Goal: Information Seeking & Learning: Learn about a topic

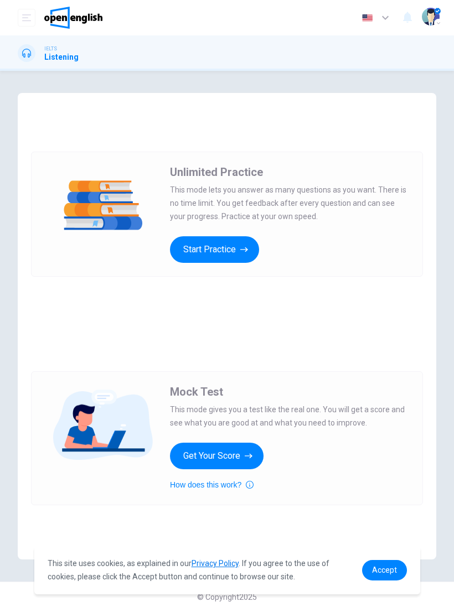
click at [234, 245] on button "Start Practice" at bounding box center [214, 249] width 89 height 27
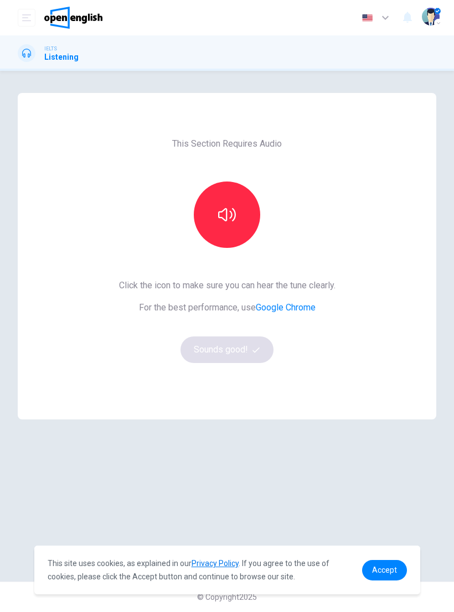
click at [233, 214] on icon "button" at bounding box center [227, 215] width 18 height 18
click at [243, 229] on button "button" at bounding box center [227, 215] width 66 height 66
click at [240, 220] on button "button" at bounding box center [227, 215] width 66 height 66
click at [236, 223] on button "button" at bounding box center [227, 215] width 66 height 66
click at [244, 350] on button "Sounds good!" at bounding box center [226, 350] width 93 height 27
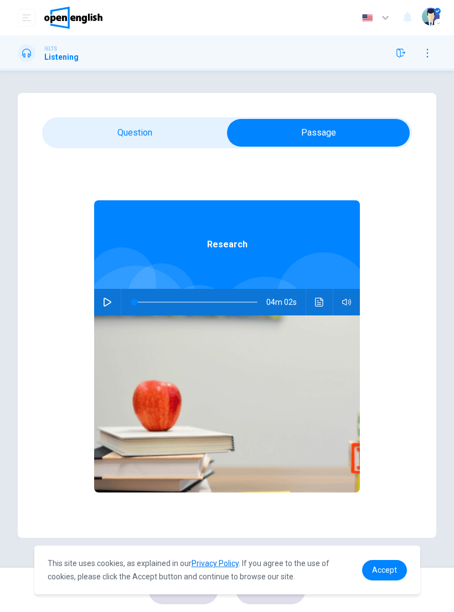
click at [107, 303] on icon "button" at bounding box center [107, 302] width 9 height 9
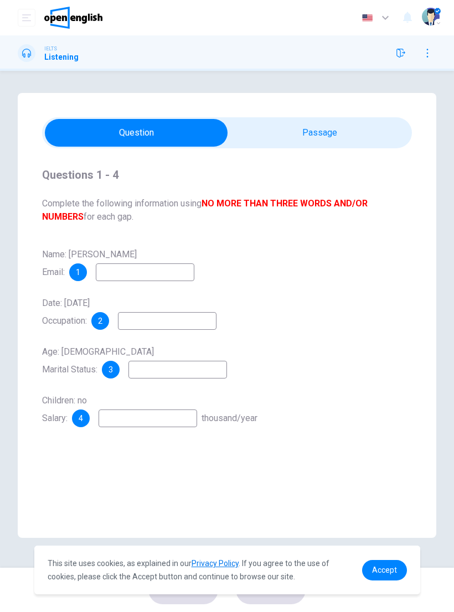
click at [80, 274] on span "1" at bounding box center [78, 273] width 4 height 8
click at [128, 273] on input at bounding box center [145, 273] width 99 height 18
click at [127, 276] on input at bounding box center [145, 273] width 99 height 18
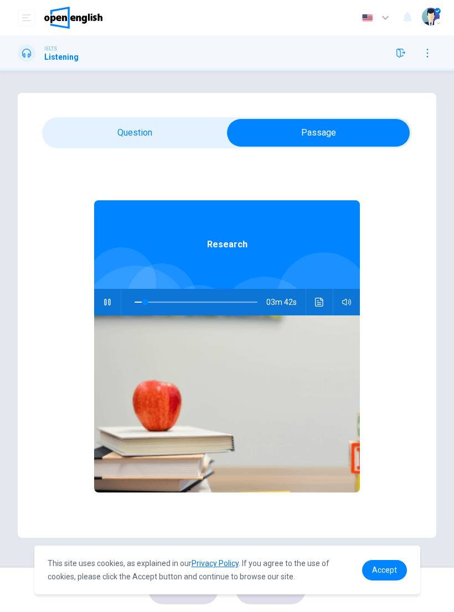
click at [109, 307] on button "button" at bounding box center [108, 302] width 18 height 27
click at [109, 306] on icon "button" at bounding box center [107, 302] width 9 height 9
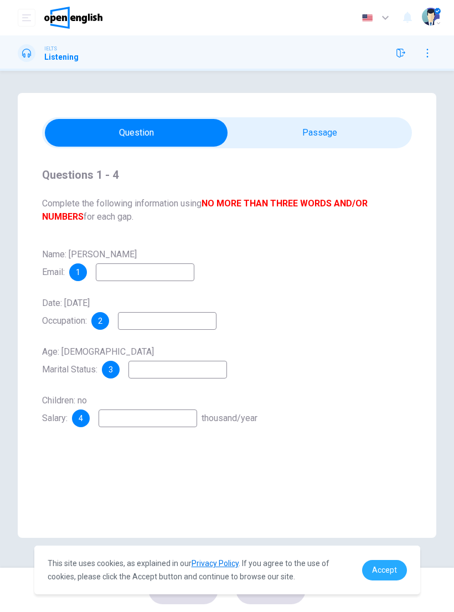
click at [392, 574] on span "Accept" at bounding box center [384, 570] width 25 height 9
click at [387, 567] on span "Accept" at bounding box center [384, 570] width 25 height 9
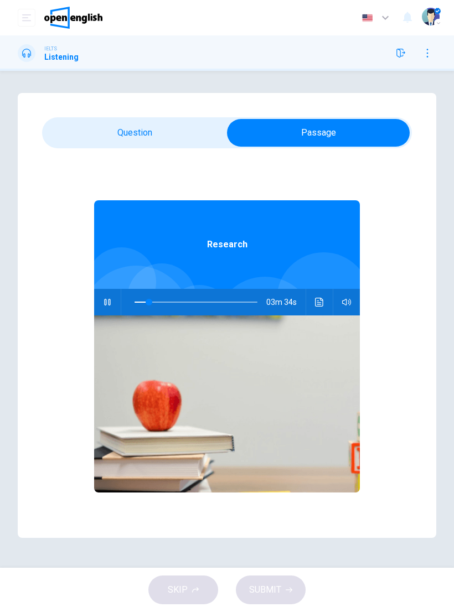
click at [105, 302] on icon "button" at bounding box center [107, 302] width 6 height 7
click at [107, 301] on icon "button" at bounding box center [107, 302] width 9 height 9
click at [110, 305] on icon "button" at bounding box center [107, 302] width 9 height 9
type input "**"
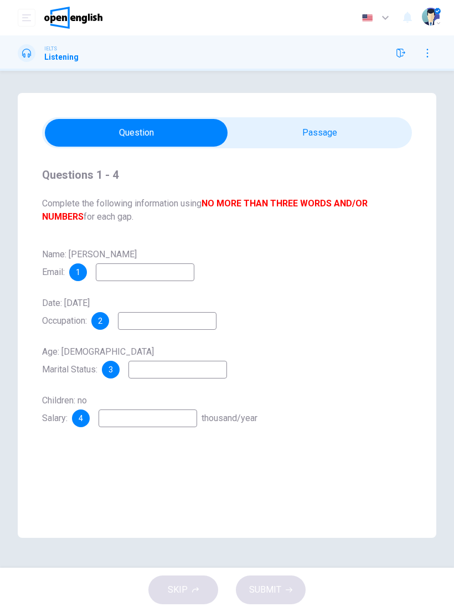
click at [126, 272] on input at bounding box center [145, 273] width 99 height 18
type input "**********"
click at [179, 319] on input at bounding box center [167, 321] width 99 height 18
type input "**********"
click at [173, 370] on input at bounding box center [177, 370] width 99 height 18
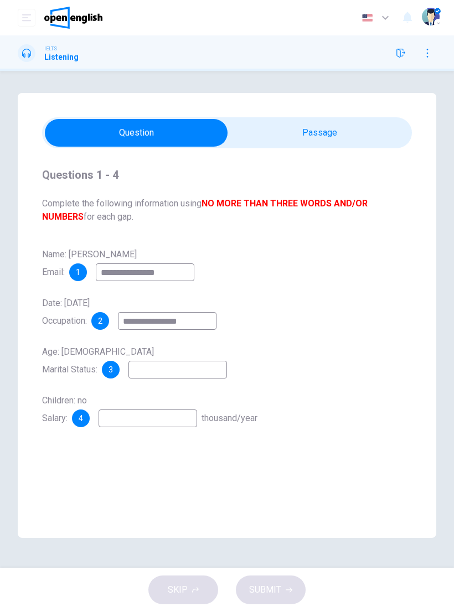
type input "*"
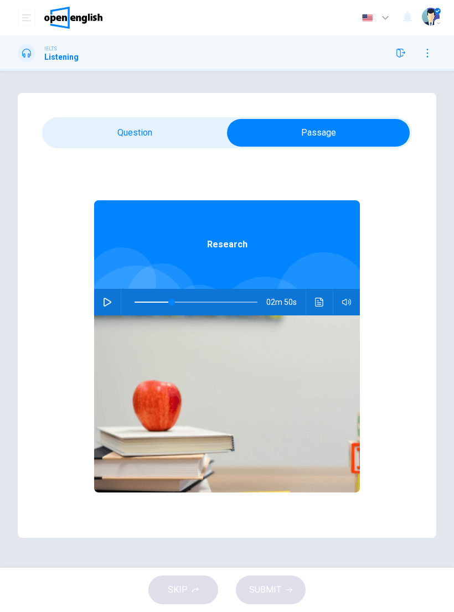
click at [109, 306] on icon "button" at bounding box center [107, 302] width 9 height 9
click at [176, 302] on span at bounding box center [176, 302] width 7 height 7
click at [175, 302] on span at bounding box center [177, 302] width 7 height 7
click at [322, 306] on icon "Click to see the audio transcription" at bounding box center [319, 302] width 8 height 9
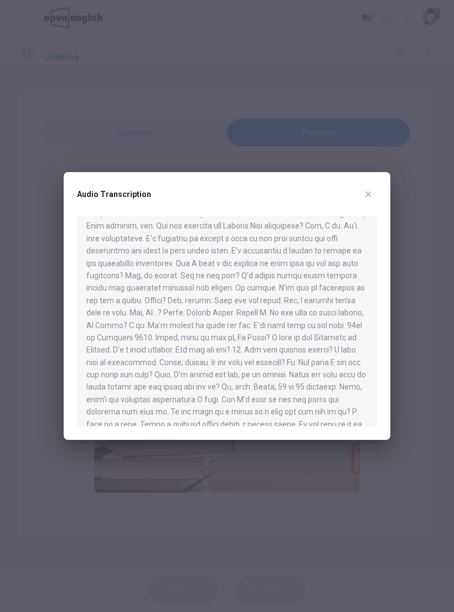
scroll to position [21, 0]
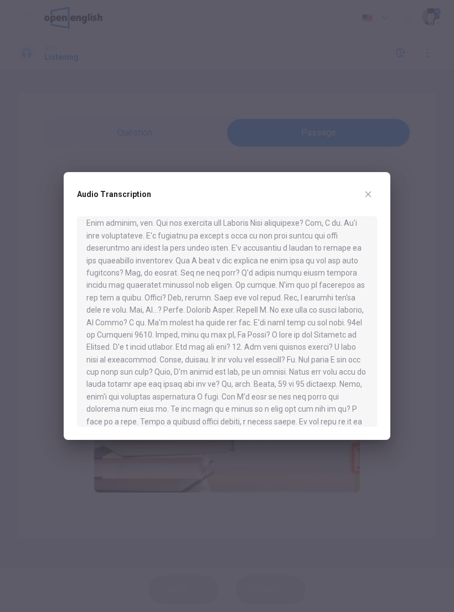
click at [95, 192] on h2 "Audio Transcription" at bounding box center [114, 194] width 74 height 9
click at [131, 155] on div at bounding box center [227, 306] width 454 height 612
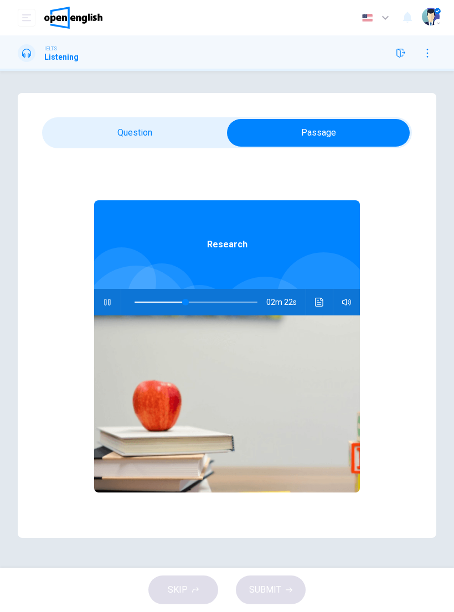
click at [105, 309] on button "button" at bounding box center [108, 302] width 18 height 27
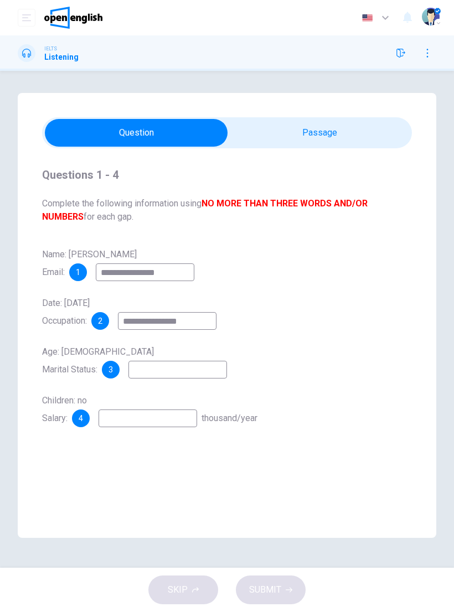
type input "**"
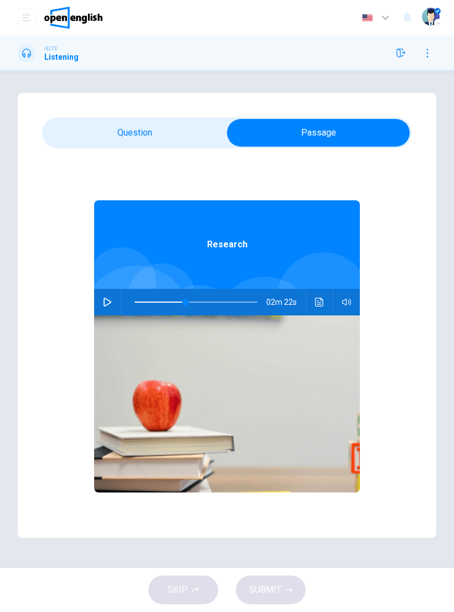
click at [205, 366] on img at bounding box center [227, 404] width 266 height 177
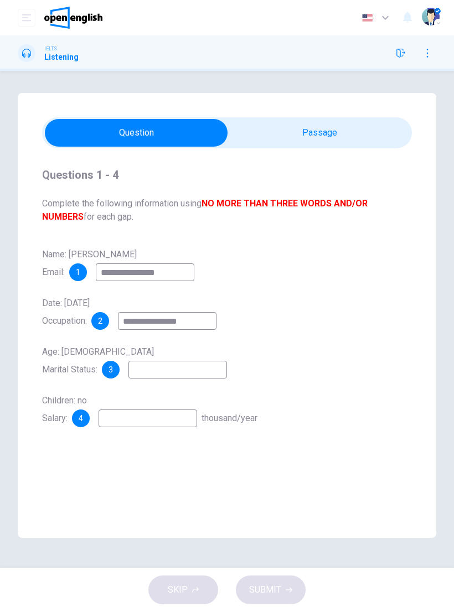
click at [183, 365] on input at bounding box center [177, 370] width 99 height 18
type input "******"
click at [158, 420] on input at bounding box center [148, 419] width 99 height 18
type input "********"
click at [276, 590] on span "SUBMIT" at bounding box center [265, 590] width 32 height 16
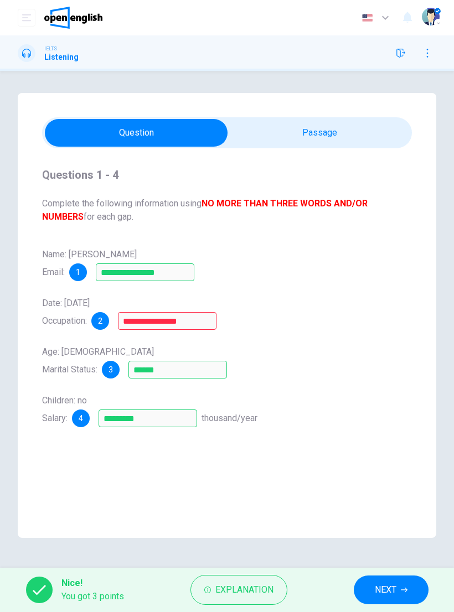
click at [250, 586] on span "Explanation" at bounding box center [244, 590] width 58 height 16
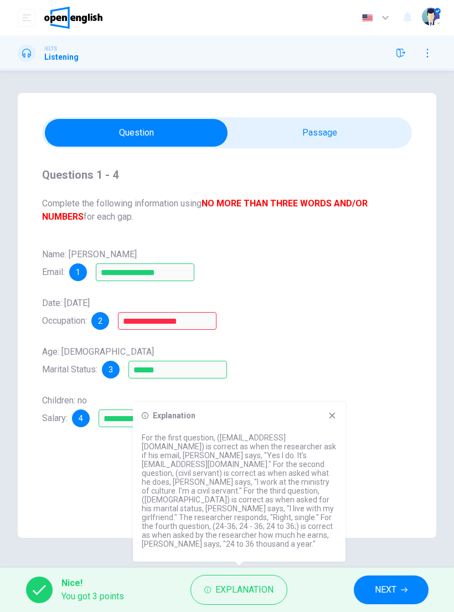
click at [332, 420] on icon at bounding box center [332, 415] width 9 height 9
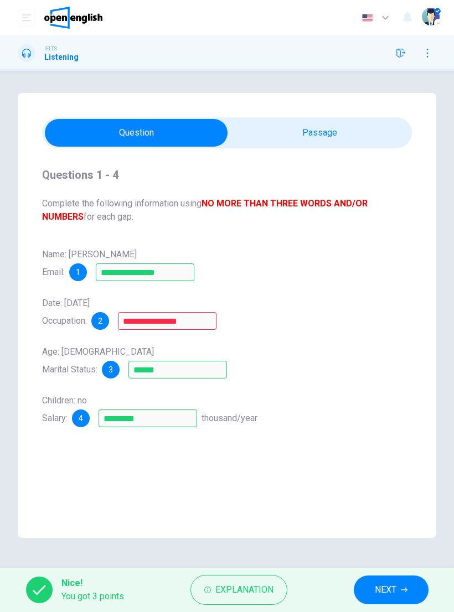
click at [387, 587] on span "NEXT" at bounding box center [386, 590] width 22 height 16
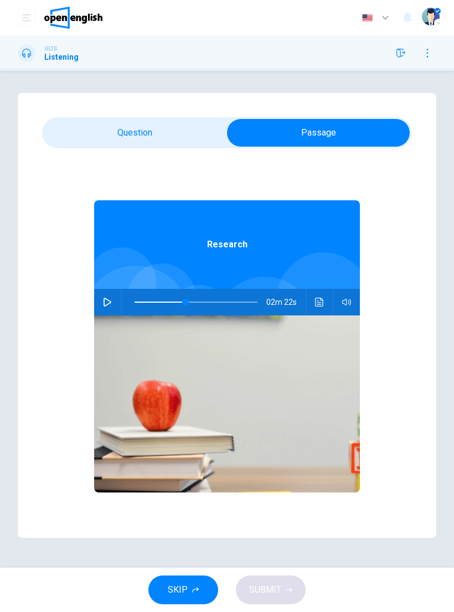
click at [110, 300] on icon "button" at bounding box center [107, 302] width 9 height 9
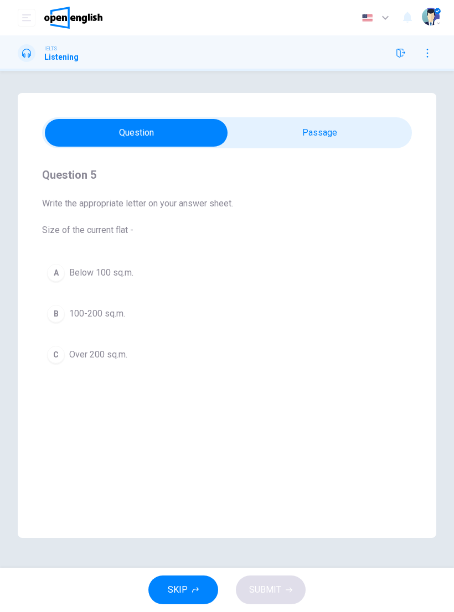
click at [59, 272] on div "A" at bounding box center [56, 273] width 18 height 18
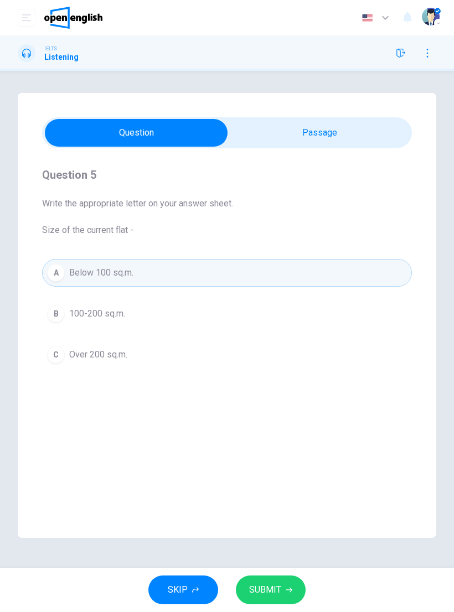
click at [280, 593] on span "SUBMIT" at bounding box center [265, 590] width 32 height 16
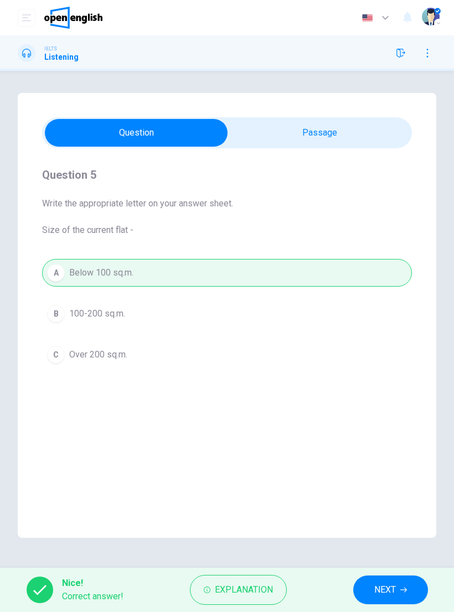
click at [323, 115] on div "Question 5 Write the appropriate letter on your answer sheet. Size of the curre…" at bounding box center [227, 315] width 419 height 445
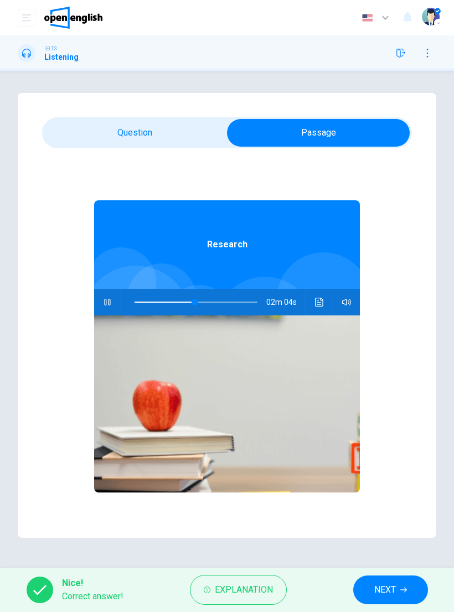
click at [106, 301] on icon "button" at bounding box center [107, 302] width 9 height 9
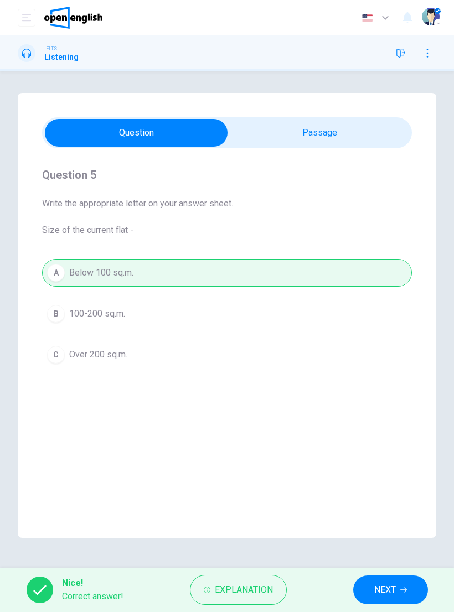
click at [389, 591] on span "NEXT" at bounding box center [385, 590] width 22 height 16
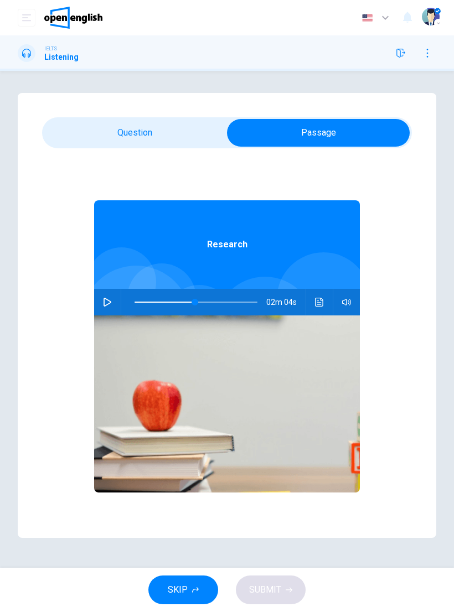
click at [105, 308] on button "button" at bounding box center [108, 302] width 18 height 27
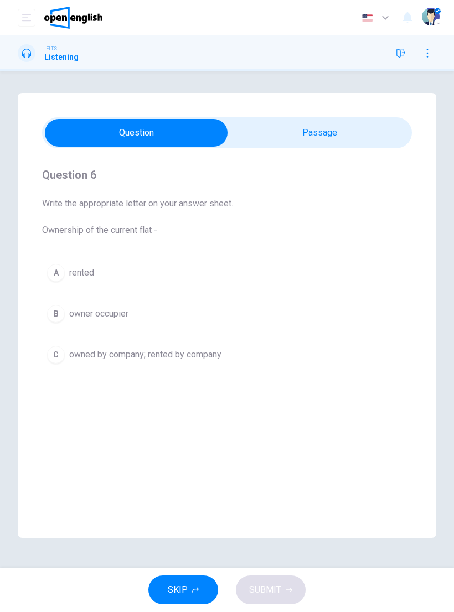
click at [62, 357] on div "C" at bounding box center [56, 355] width 18 height 18
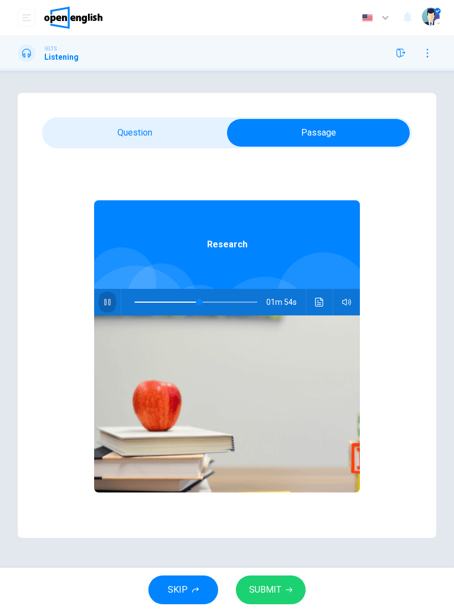
click at [106, 306] on icon "button" at bounding box center [107, 302] width 9 height 9
click at [161, 152] on div "Research 01m 54s" at bounding box center [227, 361] width 266 height 427
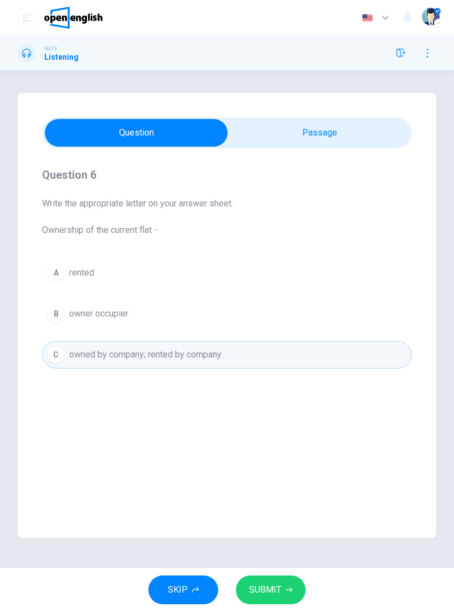
click at [269, 590] on span "SUBMIT" at bounding box center [265, 590] width 32 height 16
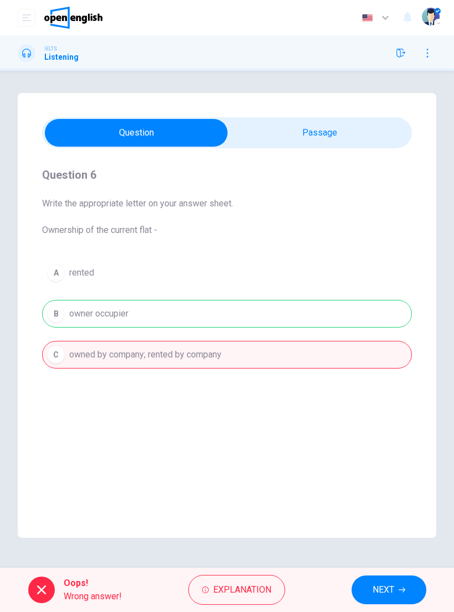
click at [382, 592] on span "NEXT" at bounding box center [384, 590] width 22 height 16
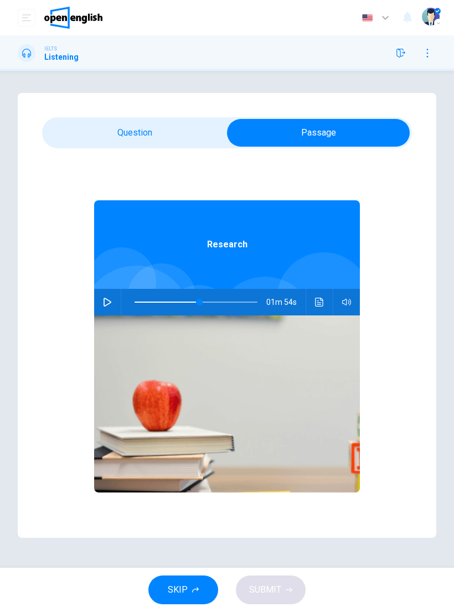
click at [113, 302] on button "button" at bounding box center [108, 302] width 18 height 27
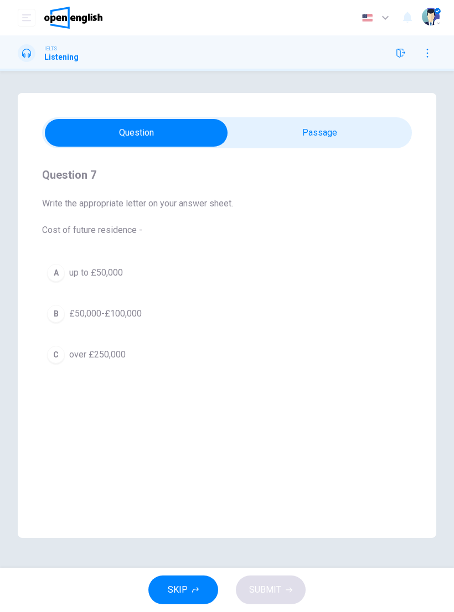
click at [57, 317] on div "B" at bounding box center [56, 314] width 18 height 18
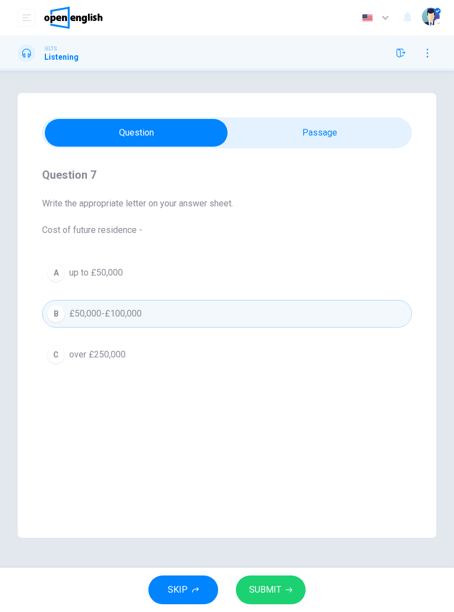
click at [275, 592] on span "SUBMIT" at bounding box center [265, 590] width 32 height 16
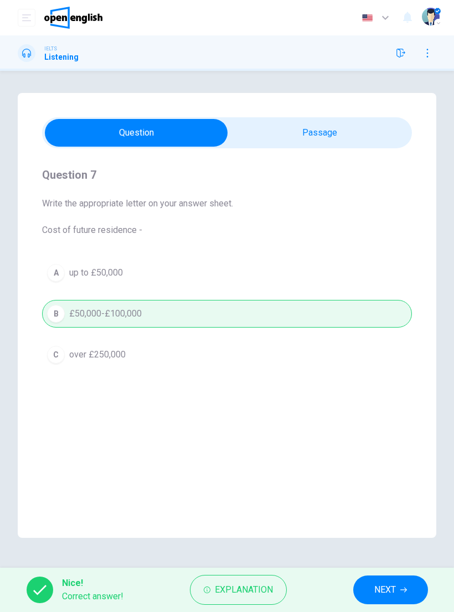
click at [384, 595] on span "NEXT" at bounding box center [385, 590] width 22 height 16
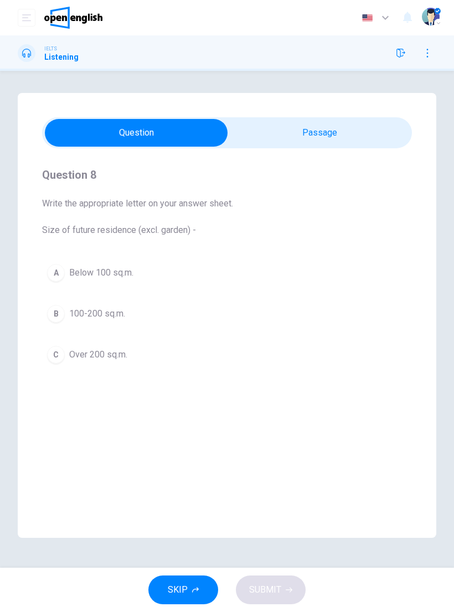
click at [58, 356] on div "C" at bounding box center [56, 355] width 18 height 18
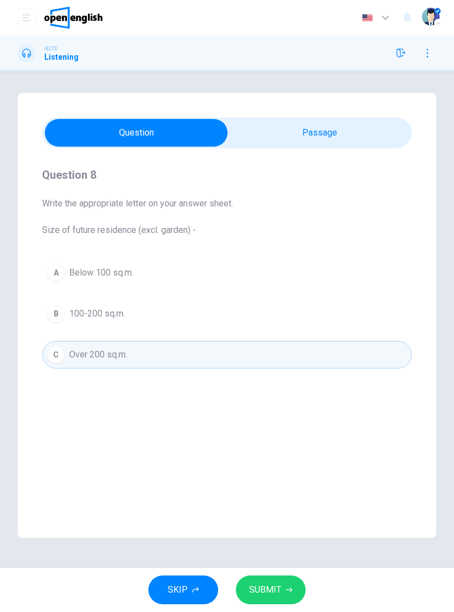
click at [271, 592] on span "SUBMIT" at bounding box center [265, 590] width 32 height 16
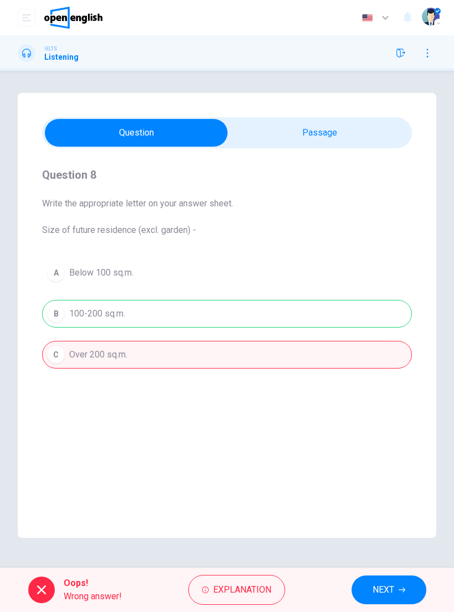
click at [376, 592] on span "NEXT" at bounding box center [384, 590] width 22 height 16
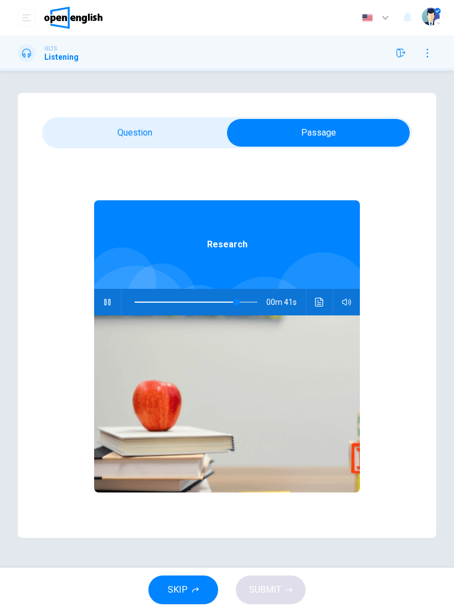
click at [104, 307] on button "button" at bounding box center [108, 302] width 18 height 27
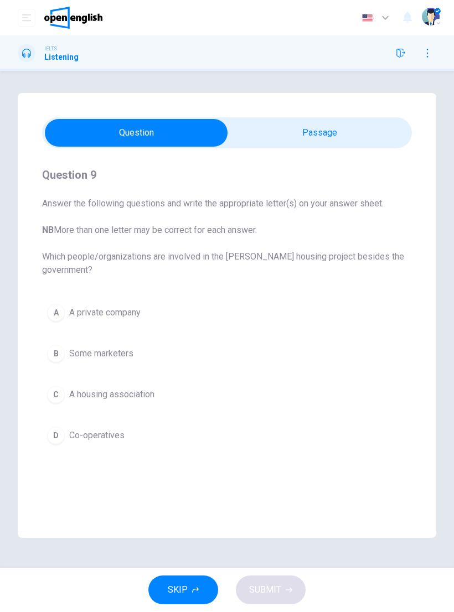
click at [266, 153] on div "Question 9 Answer the following questions and write the appropriate letter(s) o…" at bounding box center [227, 307] width 370 height 319
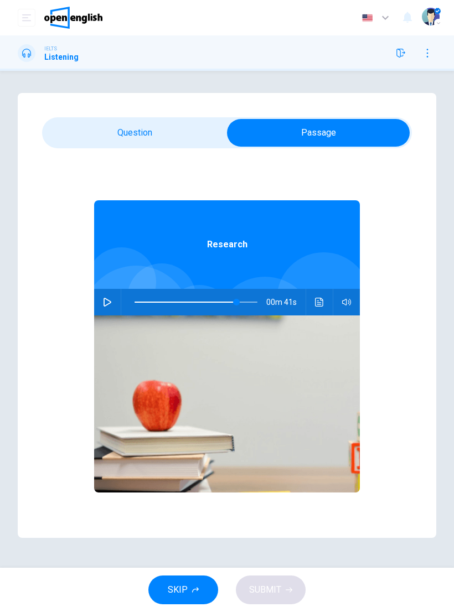
click at [111, 300] on icon "button" at bounding box center [107, 302] width 9 height 9
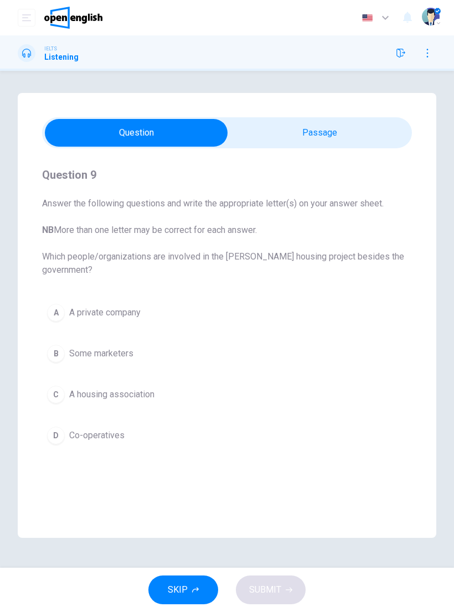
click at [94, 303] on button "A A private company" at bounding box center [227, 313] width 370 height 28
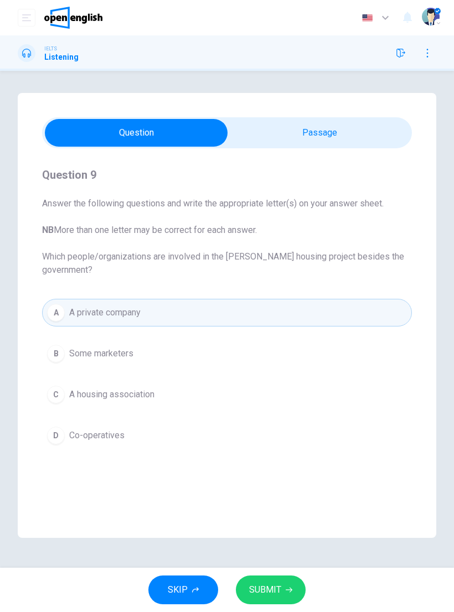
click at [257, 593] on span "SUBMIT" at bounding box center [265, 590] width 32 height 16
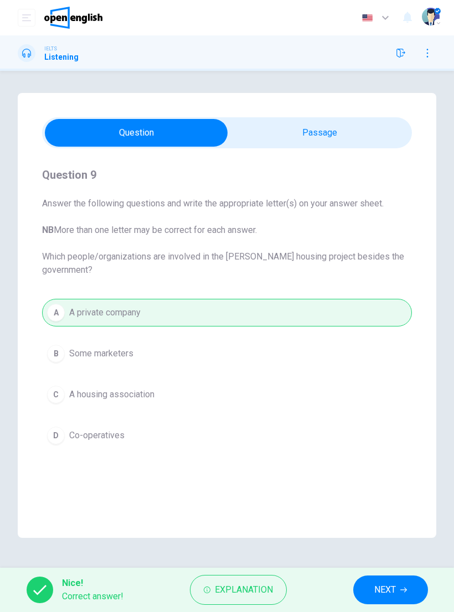
click at [380, 592] on span "NEXT" at bounding box center [385, 590] width 22 height 16
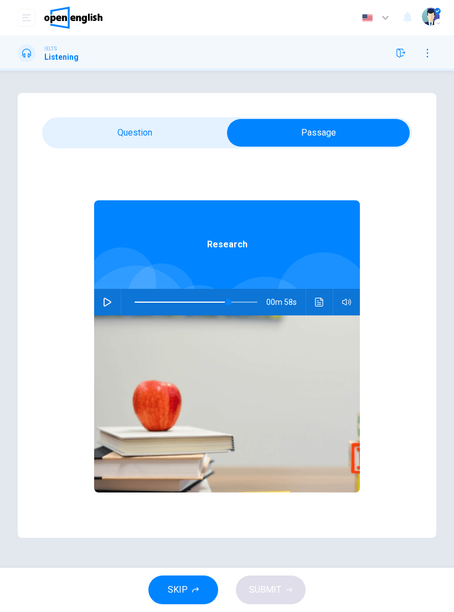
click at [112, 302] on button "button" at bounding box center [108, 302] width 18 height 27
type input "**"
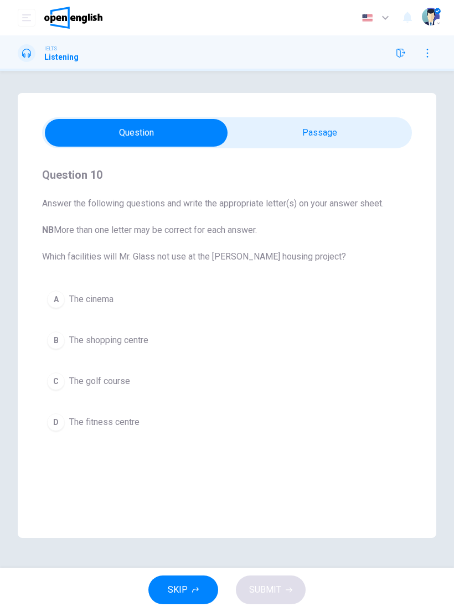
click at [56, 382] on div "C" at bounding box center [56, 382] width 18 height 18
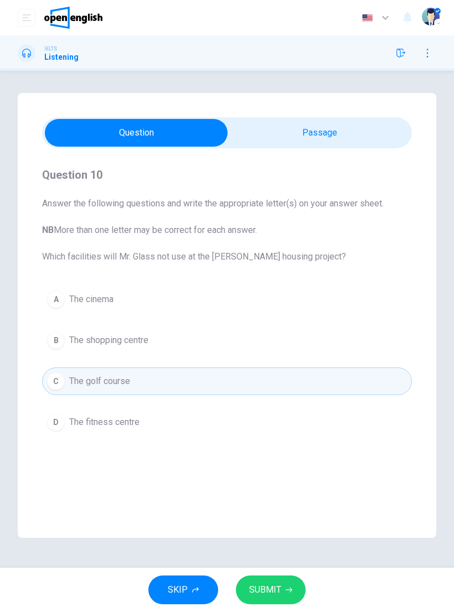
click at [270, 582] on span "SUBMIT" at bounding box center [265, 590] width 32 height 16
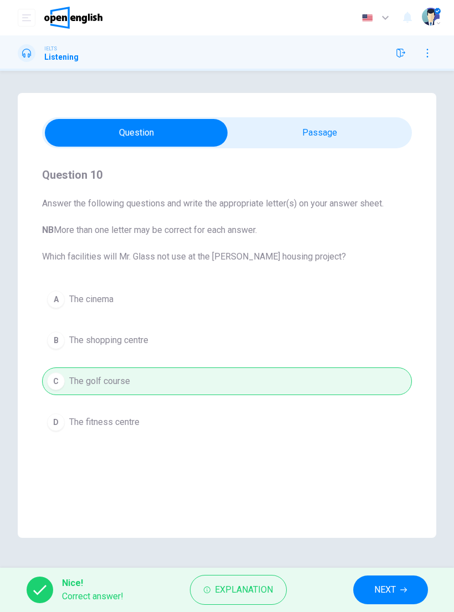
click at [392, 588] on span "NEXT" at bounding box center [385, 590] width 22 height 16
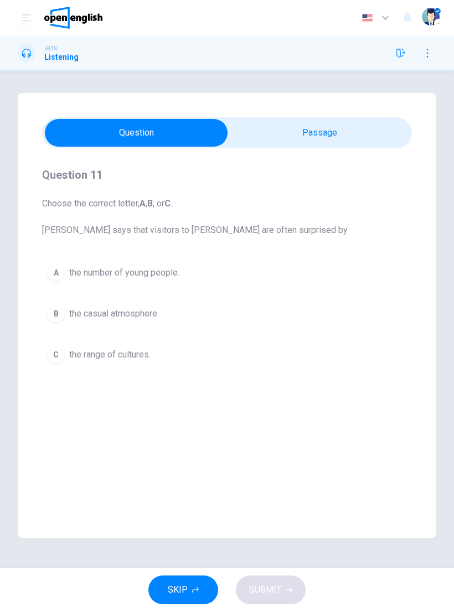
scroll to position [0, 0]
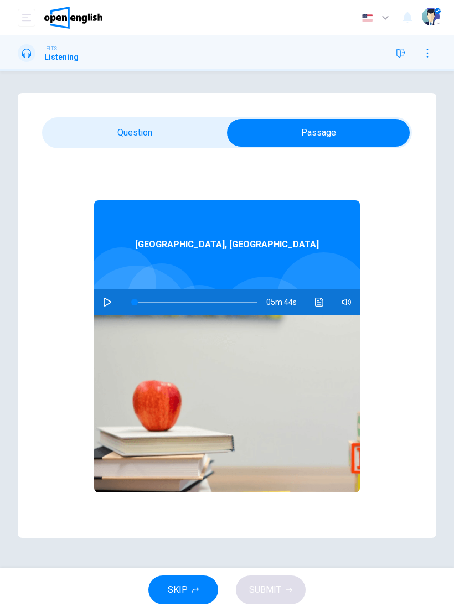
click at [105, 297] on button "button" at bounding box center [108, 302] width 18 height 27
click at [113, 305] on button "button" at bounding box center [108, 302] width 18 height 27
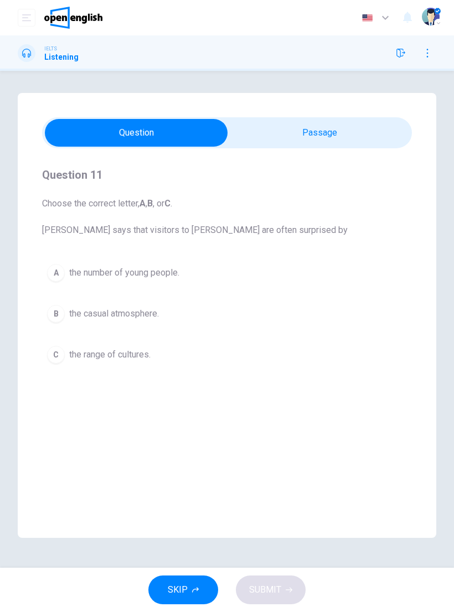
click at [59, 272] on div "A" at bounding box center [56, 273] width 18 height 18
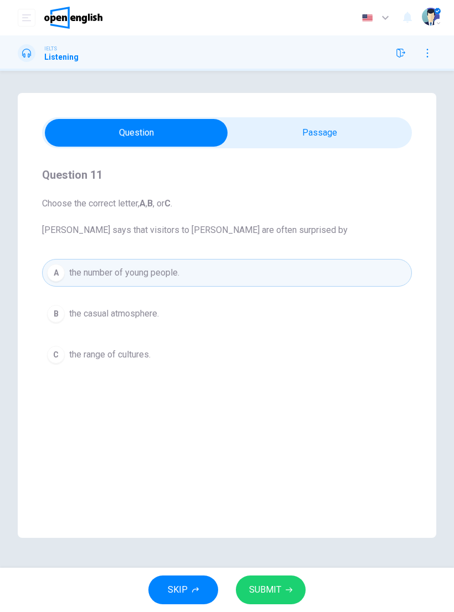
click at [251, 580] on button "SUBMIT" at bounding box center [271, 590] width 70 height 29
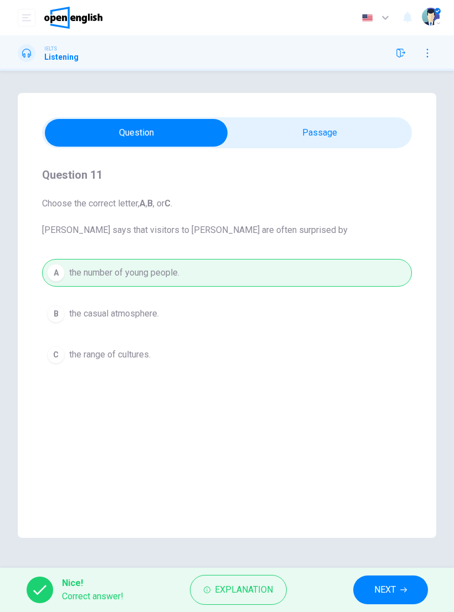
click at [395, 592] on span "NEXT" at bounding box center [385, 590] width 22 height 16
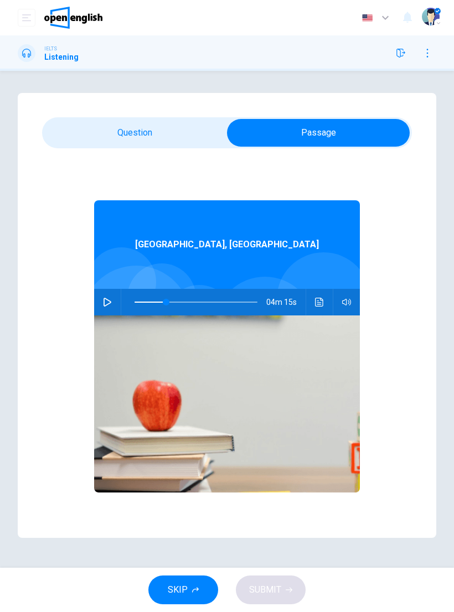
click at [106, 306] on icon "button" at bounding box center [108, 302] width 8 height 9
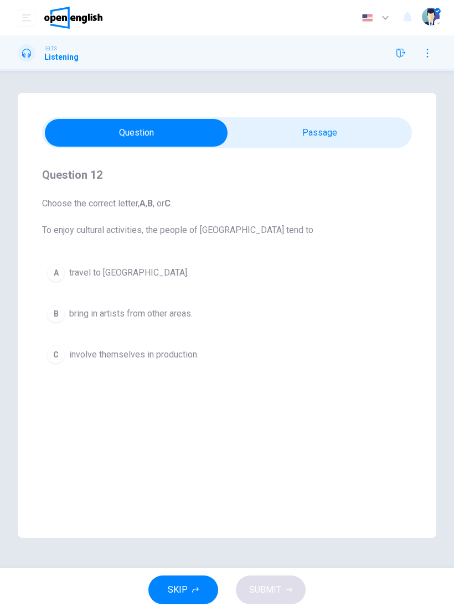
click at [56, 317] on div "B" at bounding box center [56, 314] width 18 height 18
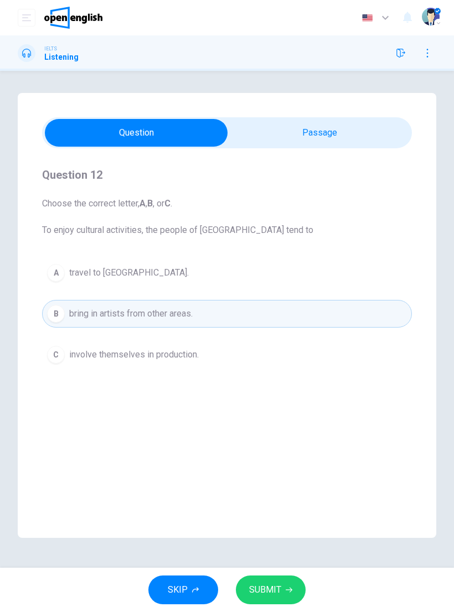
click at [269, 589] on span "SUBMIT" at bounding box center [265, 590] width 32 height 16
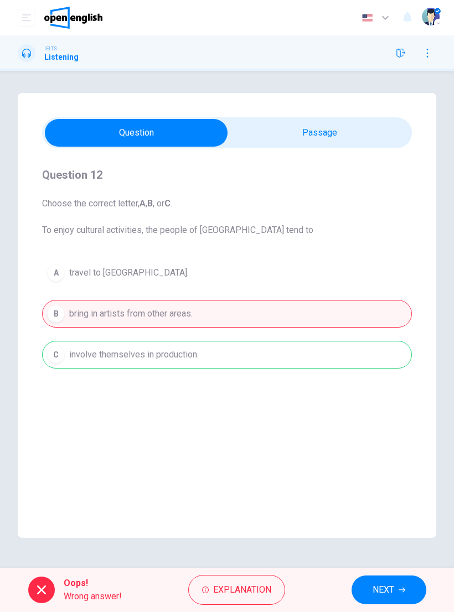
click at [256, 594] on span "Explanation" at bounding box center [242, 590] width 58 height 16
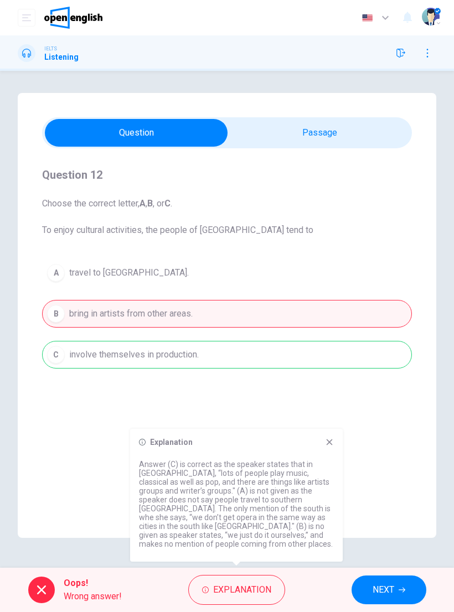
click at [333, 447] on icon at bounding box center [329, 442] width 9 height 9
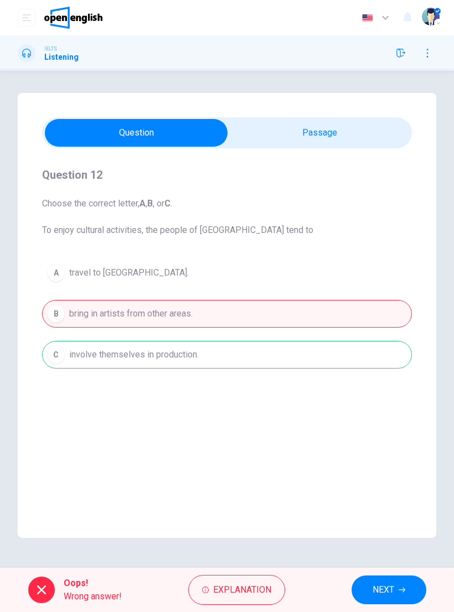
click at [397, 590] on button "NEXT" at bounding box center [389, 590] width 75 height 29
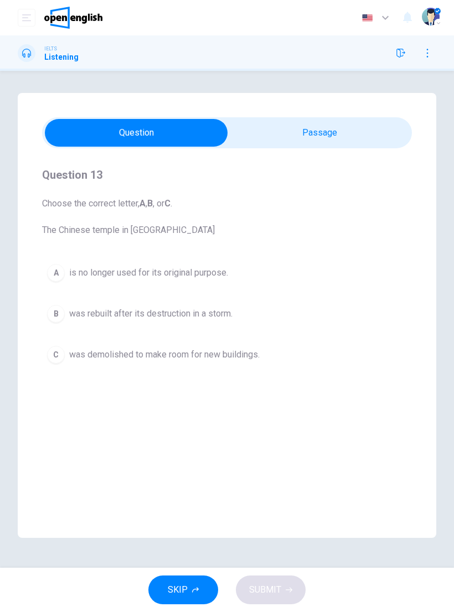
click at [56, 316] on div "B" at bounding box center [56, 314] width 18 height 18
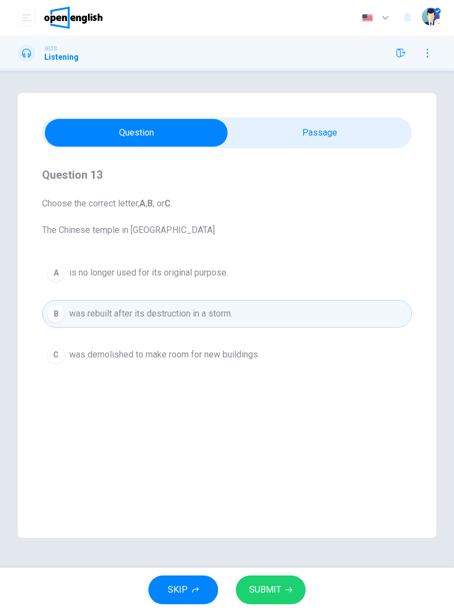
click at [254, 589] on span "SUBMIT" at bounding box center [265, 590] width 32 height 16
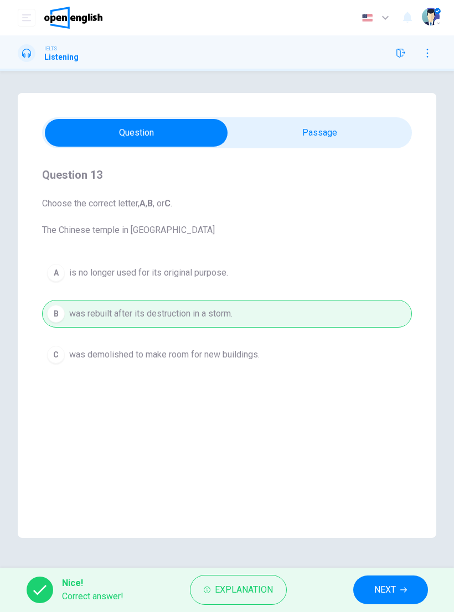
click at [391, 589] on span "NEXT" at bounding box center [385, 590] width 22 height 16
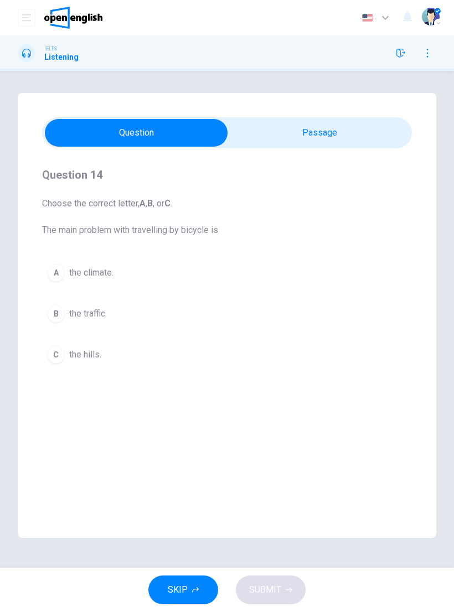
click at [58, 308] on div "B" at bounding box center [56, 314] width 18 height 18
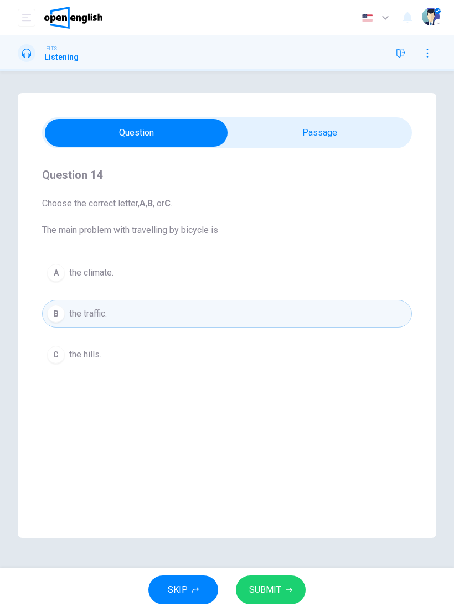
click at [268, 587] on span "SUBMIT" at bounding box center [265, 590] width 32 height 16
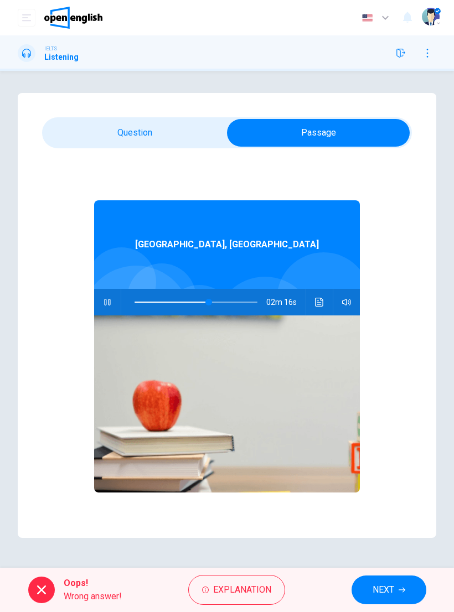
click at [109, 302] on icon "button" at bounding box center [107, 302] width 6 height 7
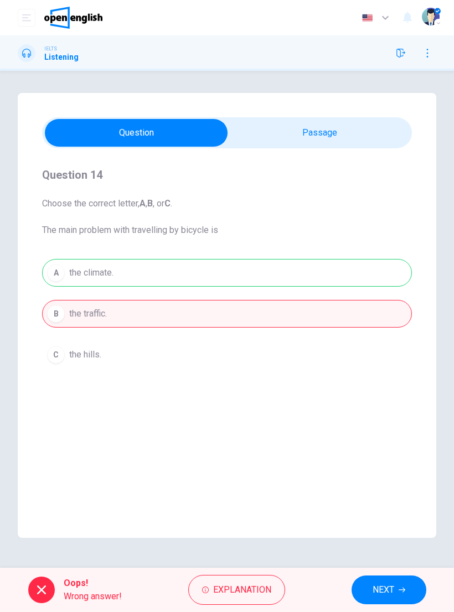
click at [254, 599] on button "Explanation" at bounding box center [236, 590] width 97 height 30
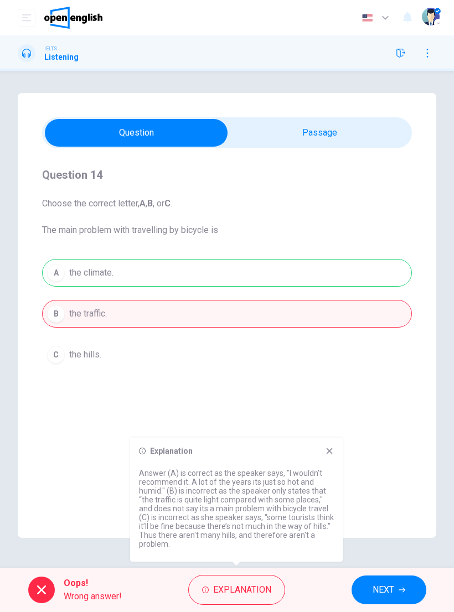
click at [389, 588] on span "NEXT" at bounding box center [384, 590] width 22 height 16
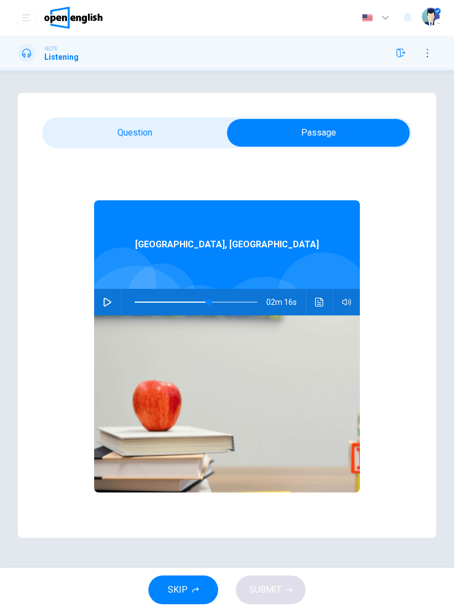
click at [104, 309] on button "button" at bounding box center [108, 302] width 18 height 27
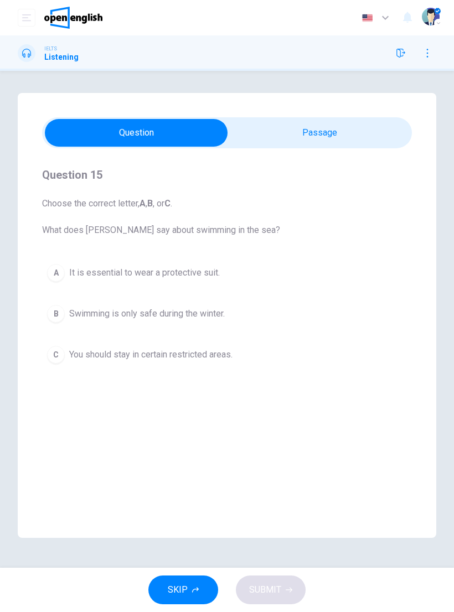
click at [63, 355] on div "C" at bounding box center [56, 355] width 18 height 18
click at [63, 354] on div "C" at bounding box center [56, 355] width 18 height 18
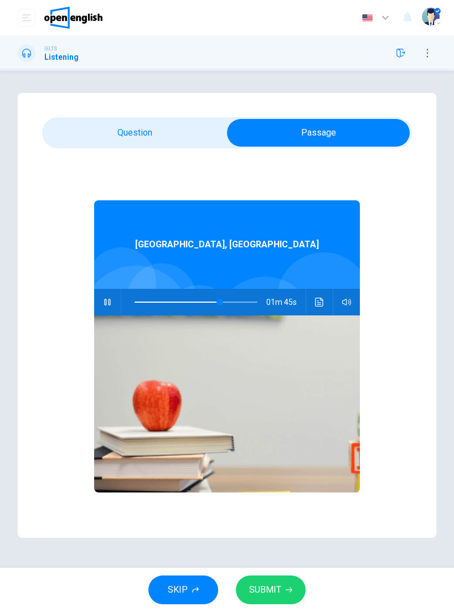
click at [109, 303] on icon "button" at bounding box center [107, 302] width 9 height 9
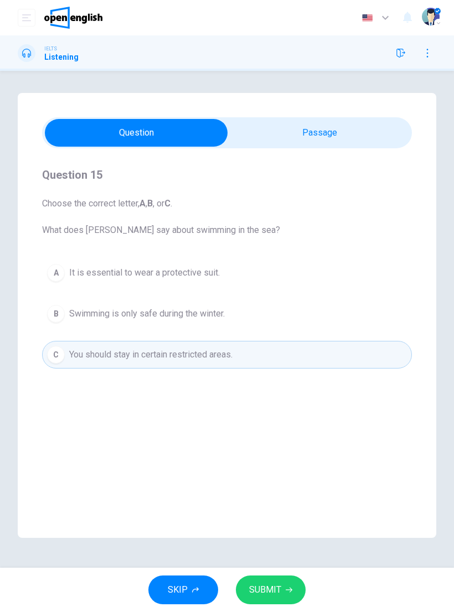
click at [152, 267] on span "It is essential to wear a protective suit." at bounding box center [144, 272] width 151 height 13
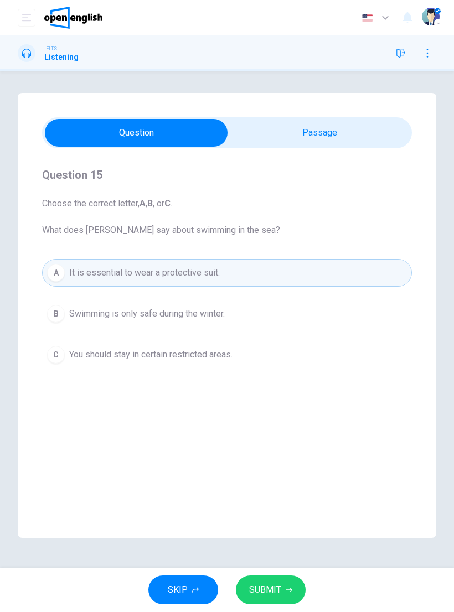
click at [286, 595] on button "SUBMIT" at bounding box center [271, 590] width 70 height 29
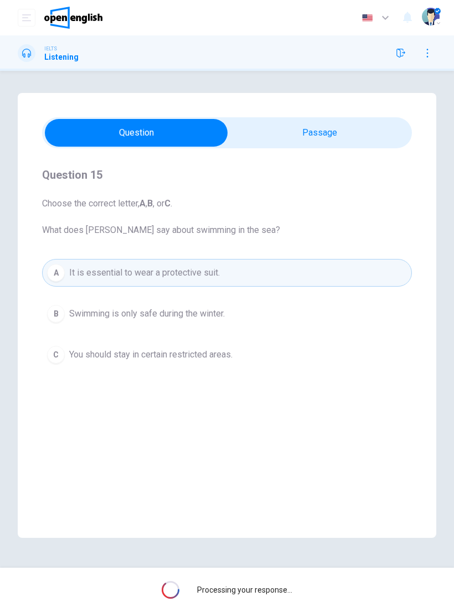
click at [205, 349] on span "You should stay in certain restricted areas." at bounding box center [150, 354] width 163 height 13
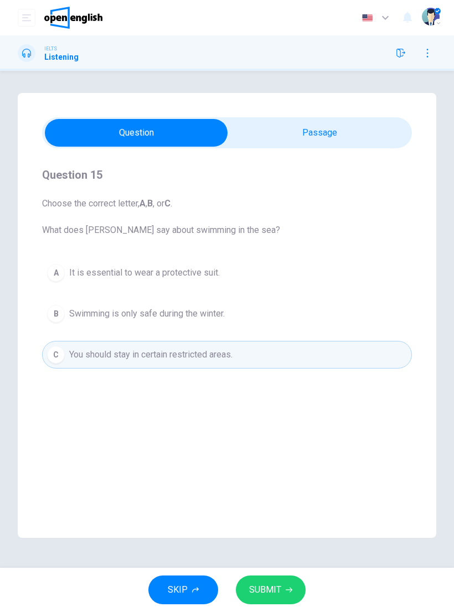
click at [210, 273] on span "It is essential to wear a protective suit." at bounding box center [144, 272] width 151 height 13
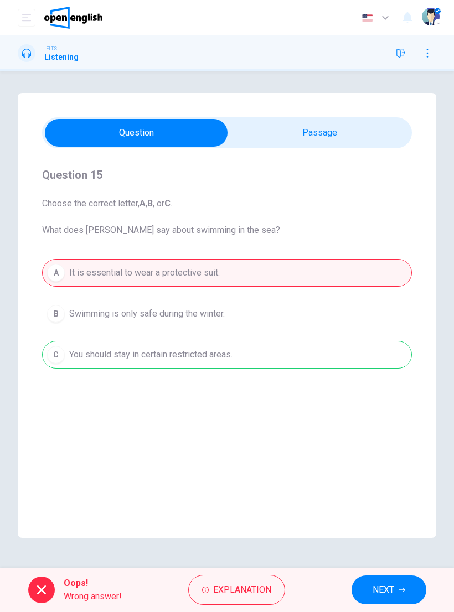
click at [393, 585] on span "NEXT" at bounding box center [384, 590] width 22 height 16
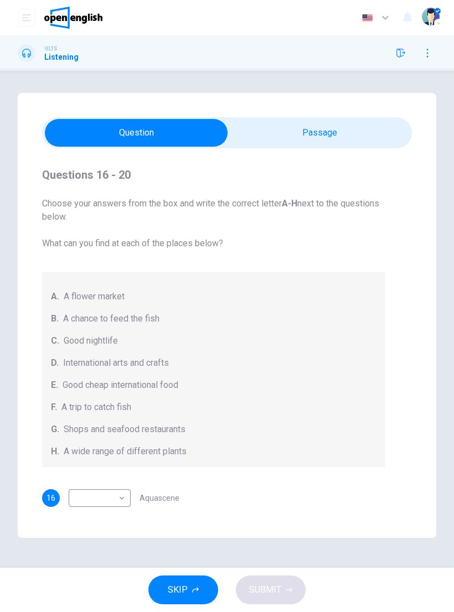
click at [125, 492] on body "This site uses cookies, as explained in our Privacy Policy . If you agree to th…" at bounding box center [227, 306] width 454 height 612
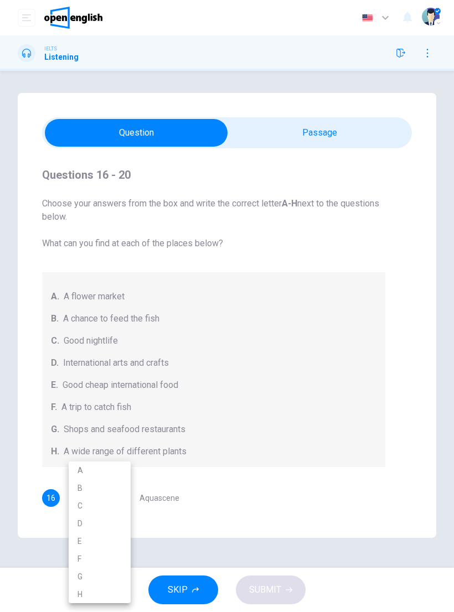
click at [212, 496] on div at bounding box center [227, 306] width 454 height 612
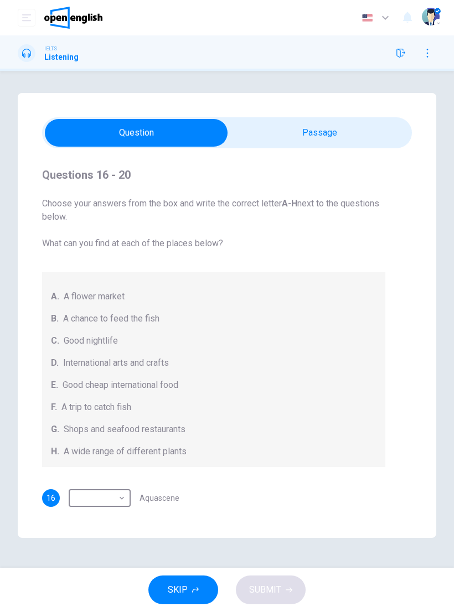
scroll to position [1, 0]
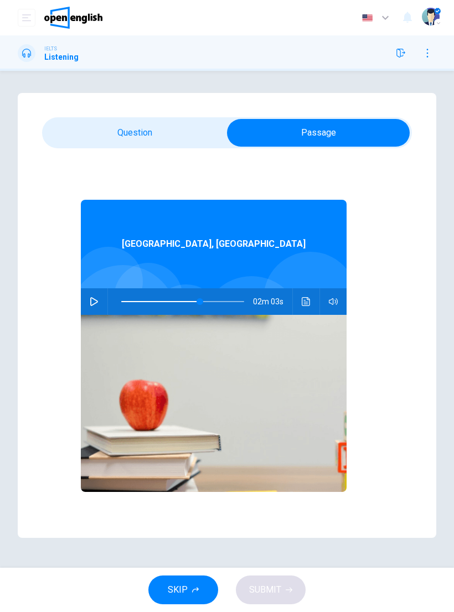
click at [97, 306] on button "button" at bounding box center [94, 301] width 18 height 27
type input "**"
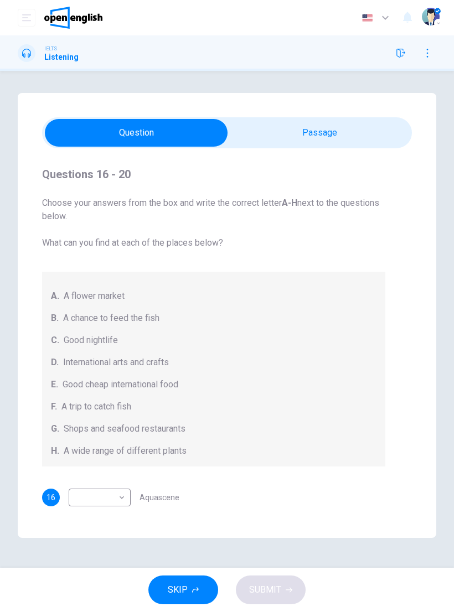
click at [102, 501] on body "This site uses cookies, as explained in our Privacy Policy . If you agree to th…" at bounding box center [227, 306] width 454 height 612
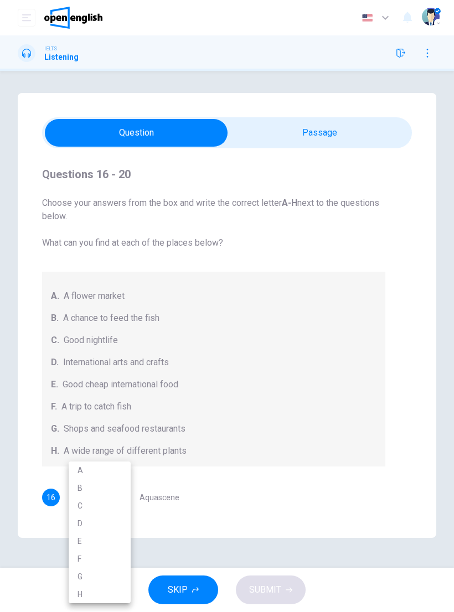
click at [87, 559] on li "F" at bounding box center [100, 559] width 62 height 18
type input "*"
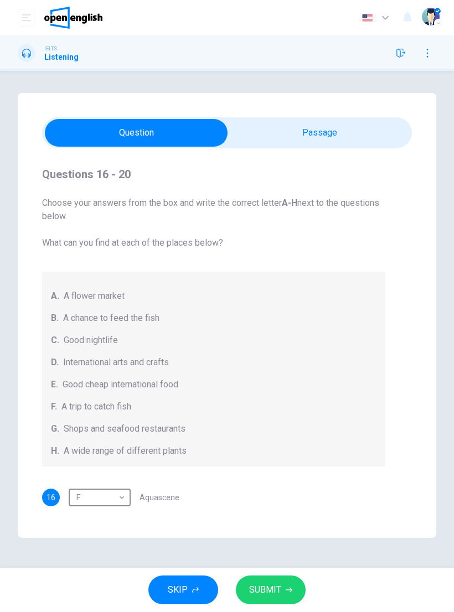
click at [265, 589] on span "SUBMIT" at bounding box center [265, 590] width 32 height 16
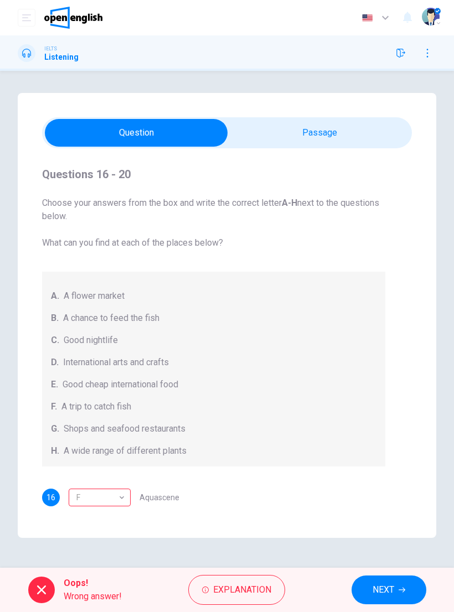
click at [118, 504] on div "F" at bounding box center [98, 498] width 58 height 32
click at [135, 530] on div "Questions 16 - 20 Choose your answers from the box and write the correct letter…" at bounding box center [227, 315] width 419 height 445
click at [391, 595] on span "NEXT" at bounding box center [384, 590] width 22 height 16
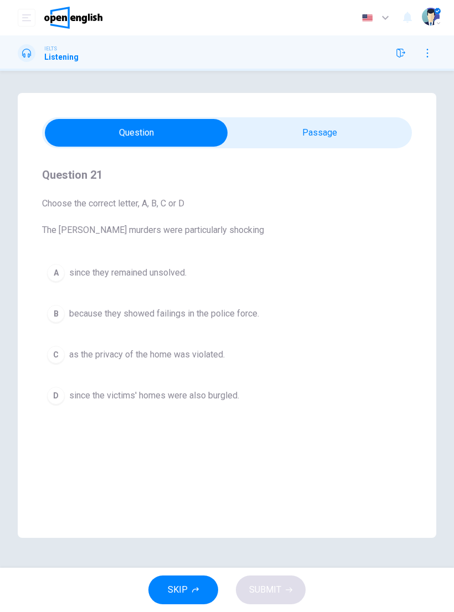
click at [166, 364] on button "C as the privacy of the home was violated." at bounding box center [227, 355] width 370 height 28
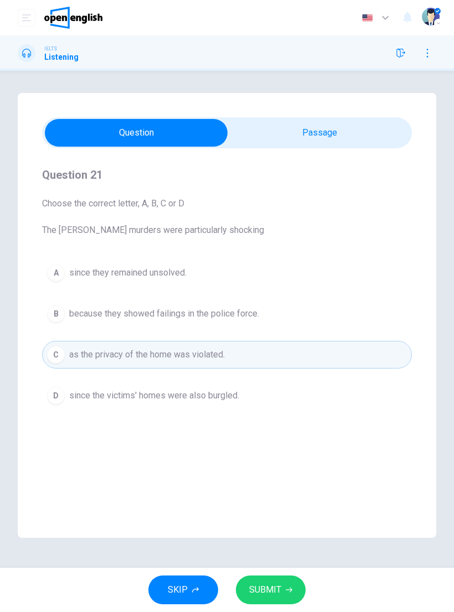
click at [137, 451] on div "Question 21 Choose the correct letter, A, B, C or D The [PERSON_NAME] murders w…" at bounding box center [227, 315] width 419 height 445
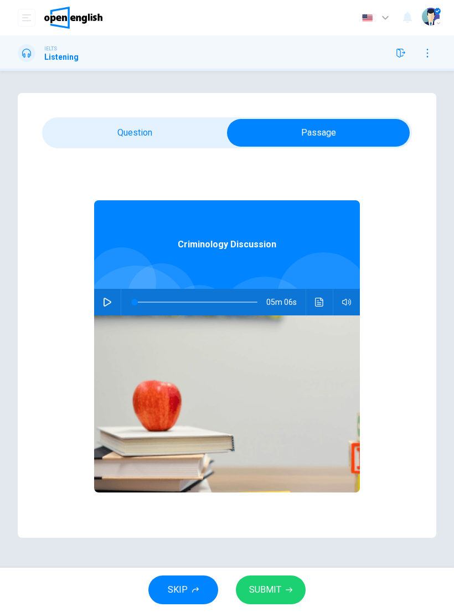
click at [108, 304] on icon "button" at bounding box center [108, 302] width 8 height 9
type input "*"
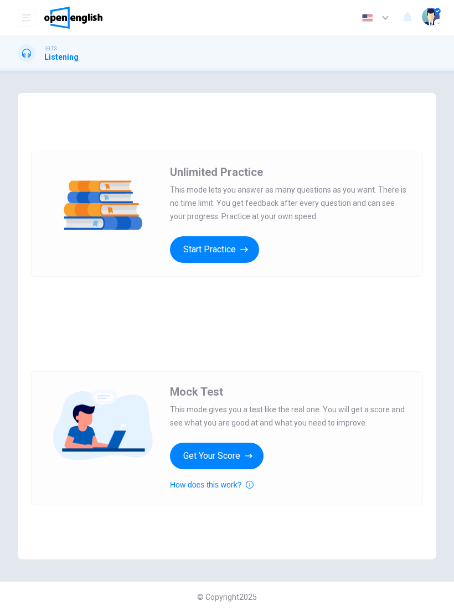
click at [243, 256] on button "Start Practice" at bounding box center [214, 249] width 89 height 27
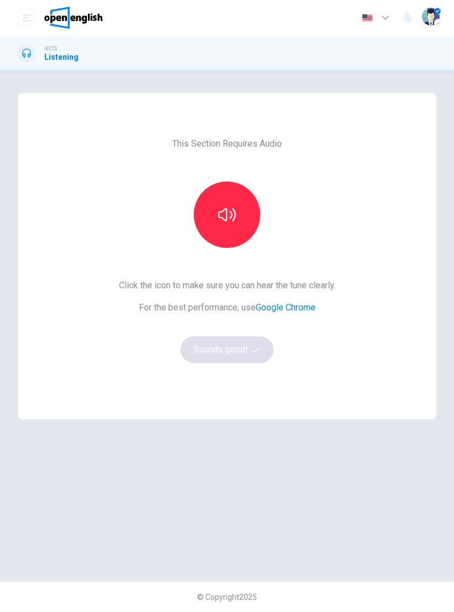
click at [241, 230] on button "button" at bounding box center [227, 215] width 66 height 66
click at [249, 346] on button "Sounds good!" at bounding box center [226, 350] width 93 height 27
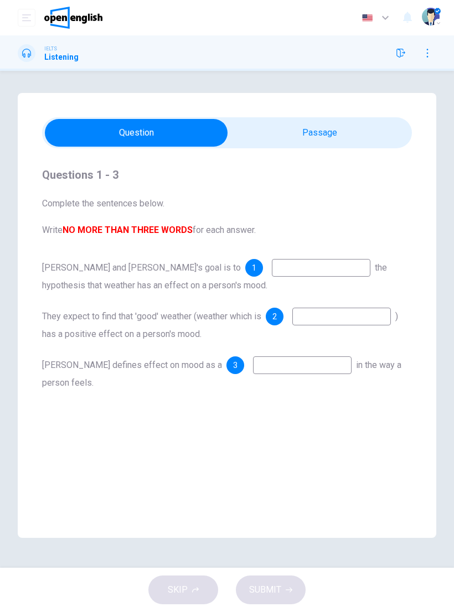
click at [248, 346] on div "Phil and Stella's goal is to 1 the hypothesis that weather has an effect on a p…" at bounding box center [227, 325] width 370 height 133
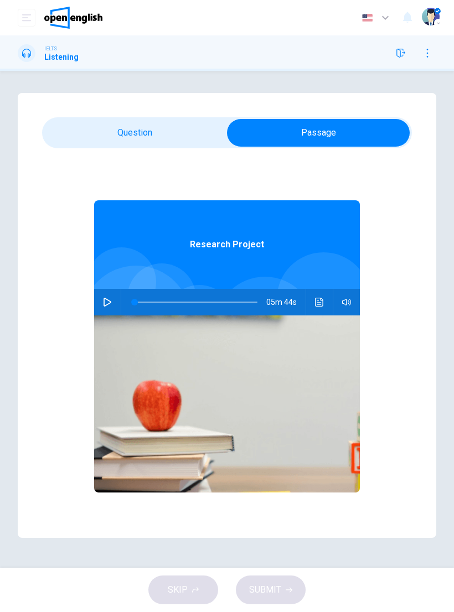
click at [111, 302] on icon "button" at bounding box center [108, 302] width 8 height 9
type input "*"
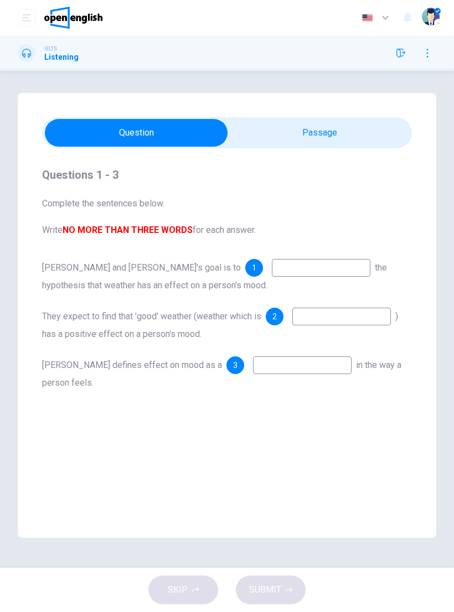
click at [272, 260] on input at bounding box center [321, 268] width 99 height 18
type input "*"
click at [292, 326] on input at bounding box center [341, 317] width 99 height 18
type input "*****"
click at [271, 359] on input at bounding box center [302, 366] width 99 height 18
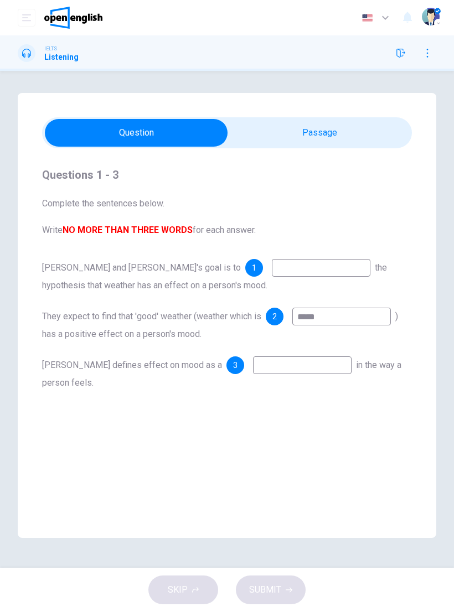
type input "*"
type input "********"
click at [292, 577] on button "SUBMIT" at bounding box center [271, 590] width 70 height 29
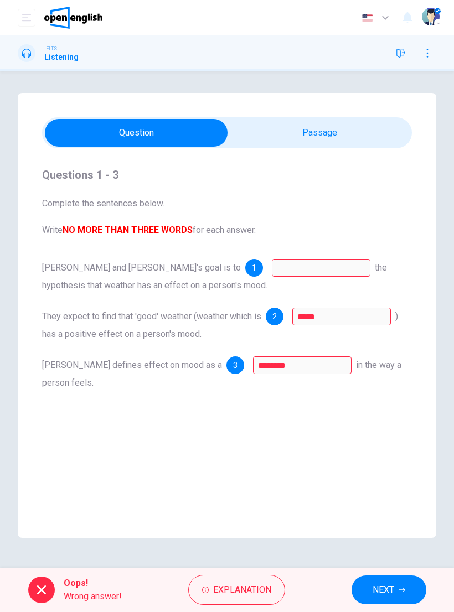
click at [253, 587] on span "Explanation" at bounding box center [242, 590] width 58 height 16
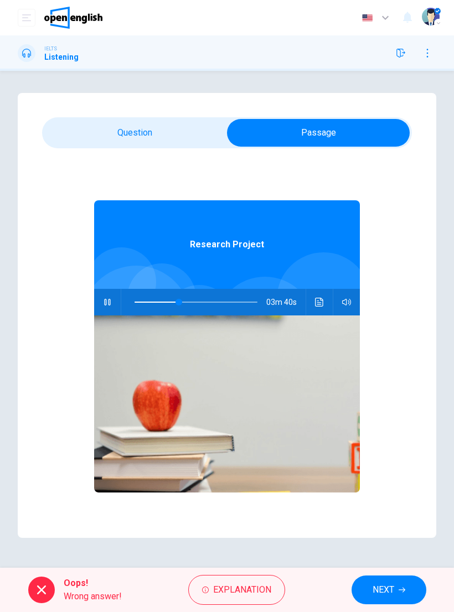
click at [97, 293] on div "03m 40s" at bounding box center [227, 302] width 266 height 27
click at [109, 302] on icon "button" at bounding box center [107, 302] width 6 height 7
type input "**"
click at [158, 116] on div "Questions 1 - 3 Complete the sentences below. Write NO MORE THAN THREE WORDS fo…" at bounding box center [227, 315] width 419 height 445
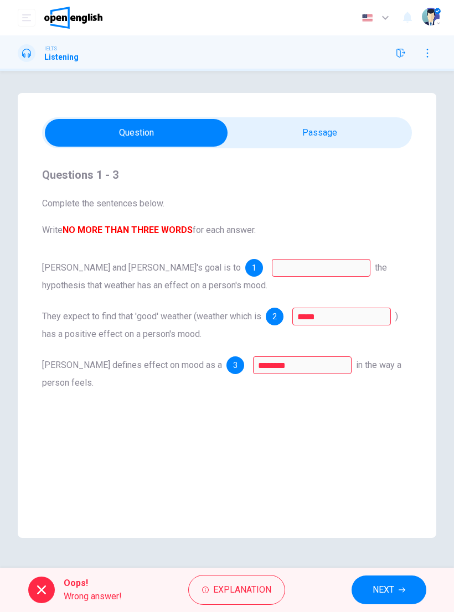
click at [224, 589] on span "Explanation" at bounding box center [242, 590] width 58 height 16
